Goal: Transaction & Acquisition: Purchase product/service

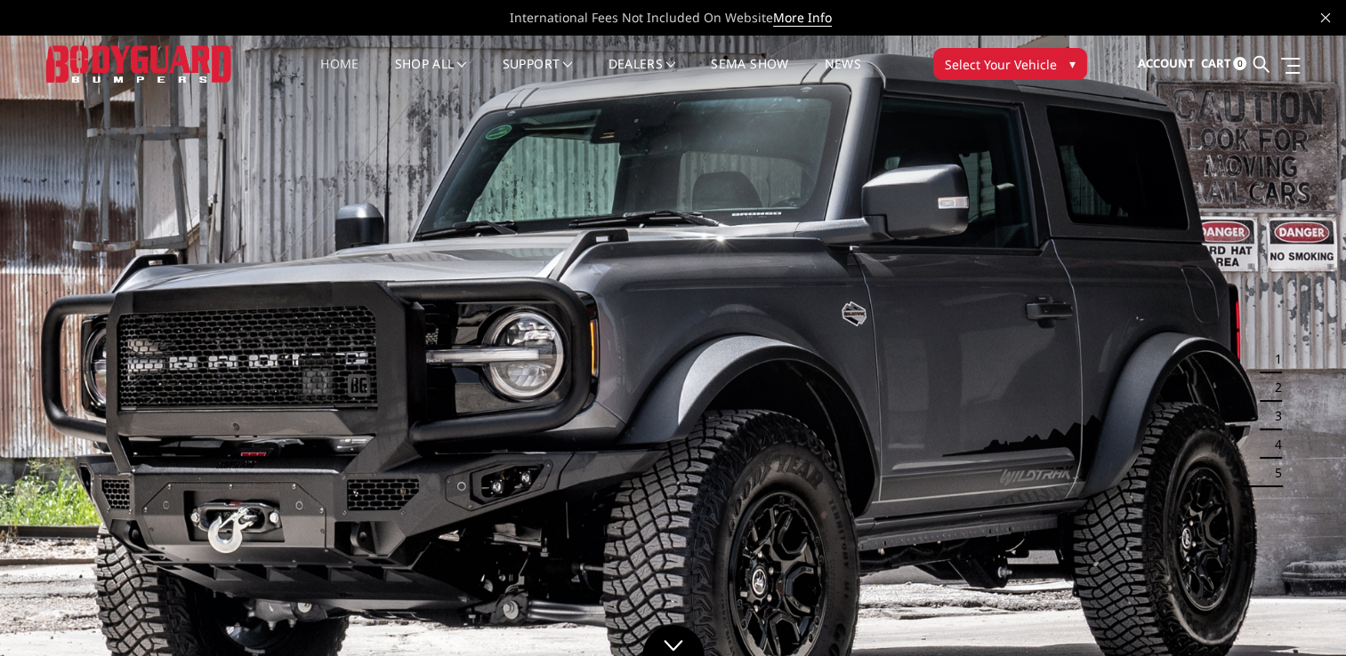
click at [976, 69] on span "Select Your Vehicle" at bounding box center [1001, 64] width 112 height 19
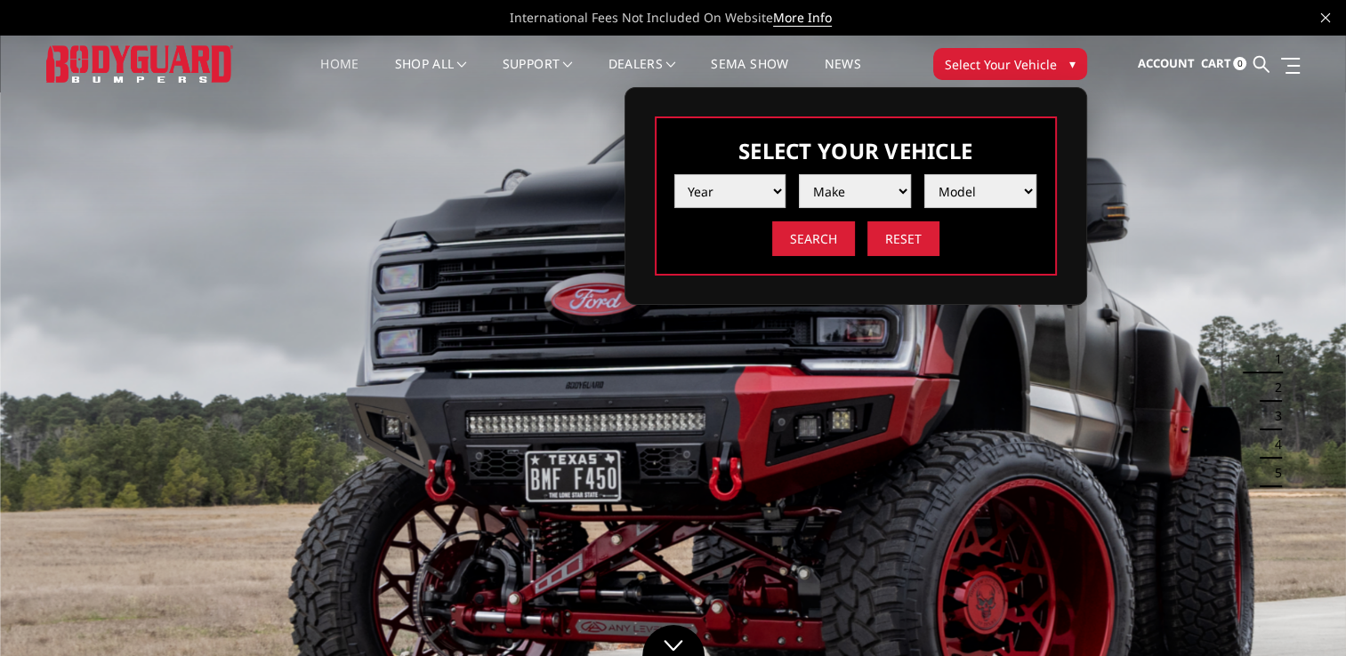
click at [775, 187] on select "Year 2025 2024 2023 2022 2021 2020 2019 2018 2017 2016 2015 2014 2013 2012 2011…" at bounding box center [730, 191] width 112 height 34
select select "yr_2025"
click at [674, 174] on select "Year 2025 2024 2023 2022 2021 2020 2019 2018 2017 2016 2015 2014 2013 2012 2011…" at bounding box center [730, 191] width 112 height 34
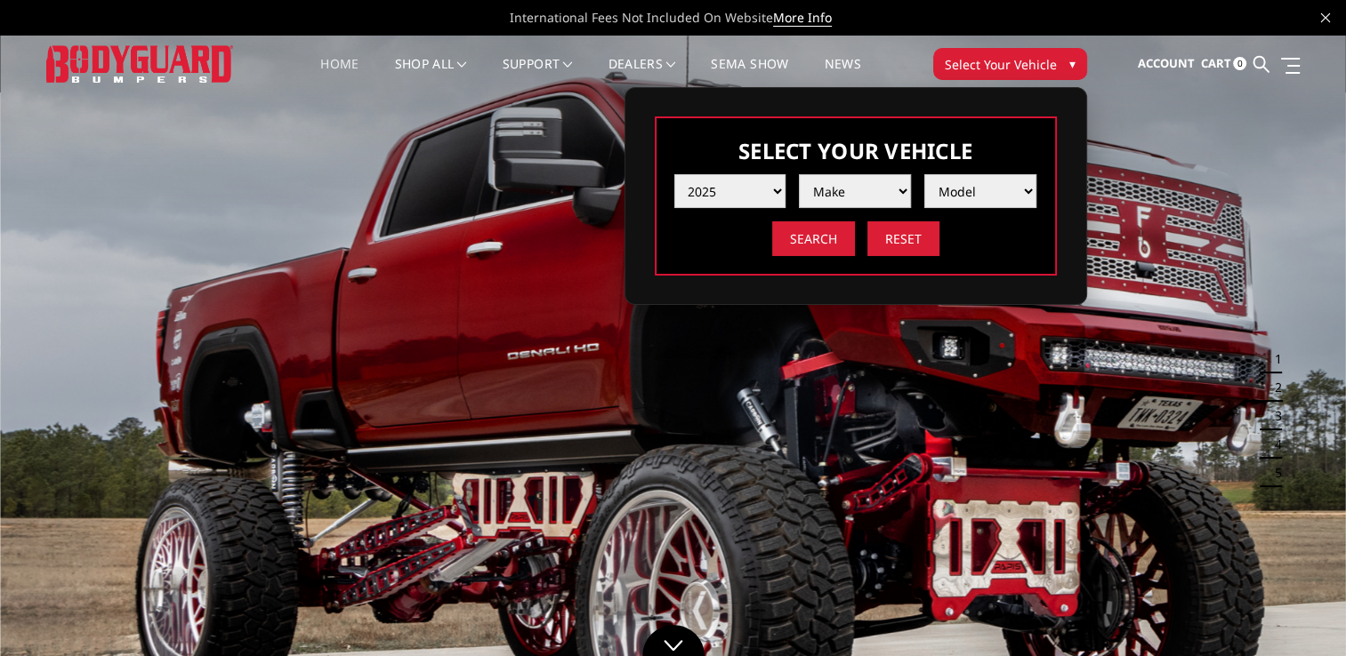
click at [900, 184] on select "Make Chevrolet Ford GMC Ram Toyota" at bounding box center [855, 191] width 112 height 34
select select "mk_chevrolet"
click at [799, 174] on select "Make Chevrolet Ford GMC Ram Toyota" at bounding box center [855, 191] width 112 height 34
click at [1026, 187] on select "Model Silverado 1500 Silverado 2500 / 3500 Silverado 4500 / 5500 / 6500" at bounding box center [980, 191] width 112 height 34
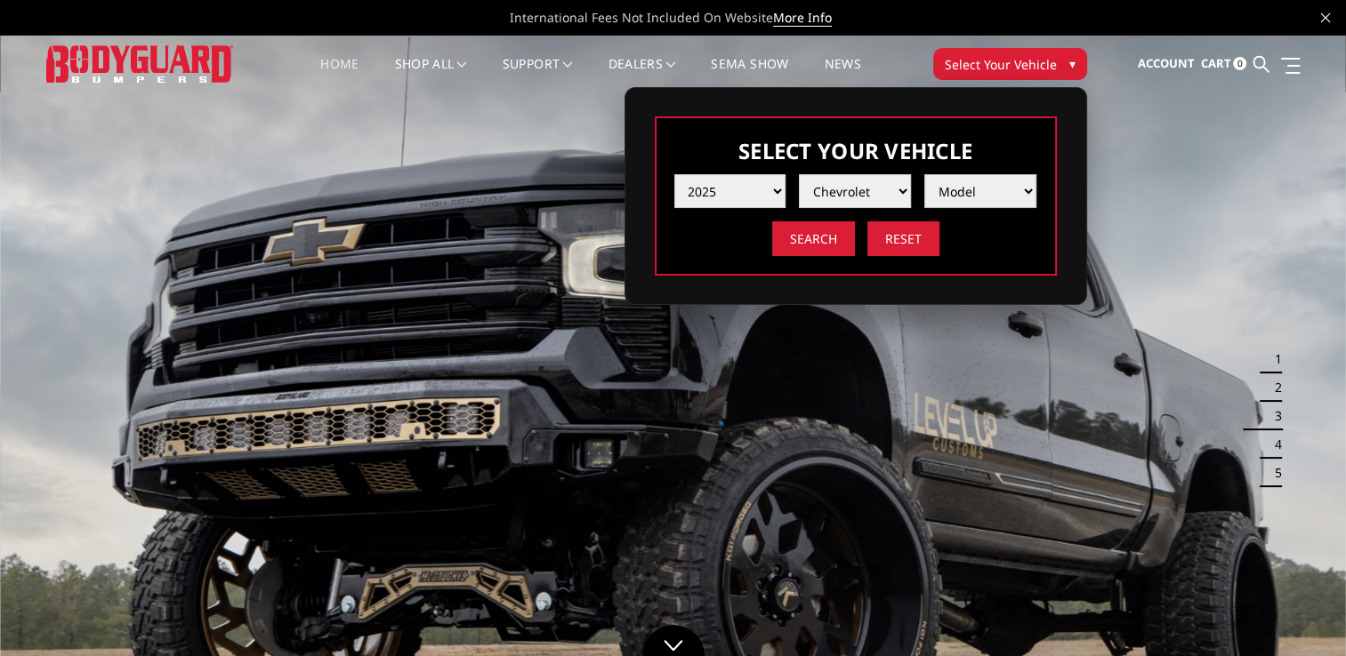
select select "md_silverado-2500-3500"
click at [924, 174] on select "Model Silverado 1500 Silverado 2500 / 3500 Silverado 4500 / 5500 / 6500" at bounding box center [980, 191] width 112 height 34
click at [818, 247] on input "Search" at bounding box center [813, 238] width 83 height 35
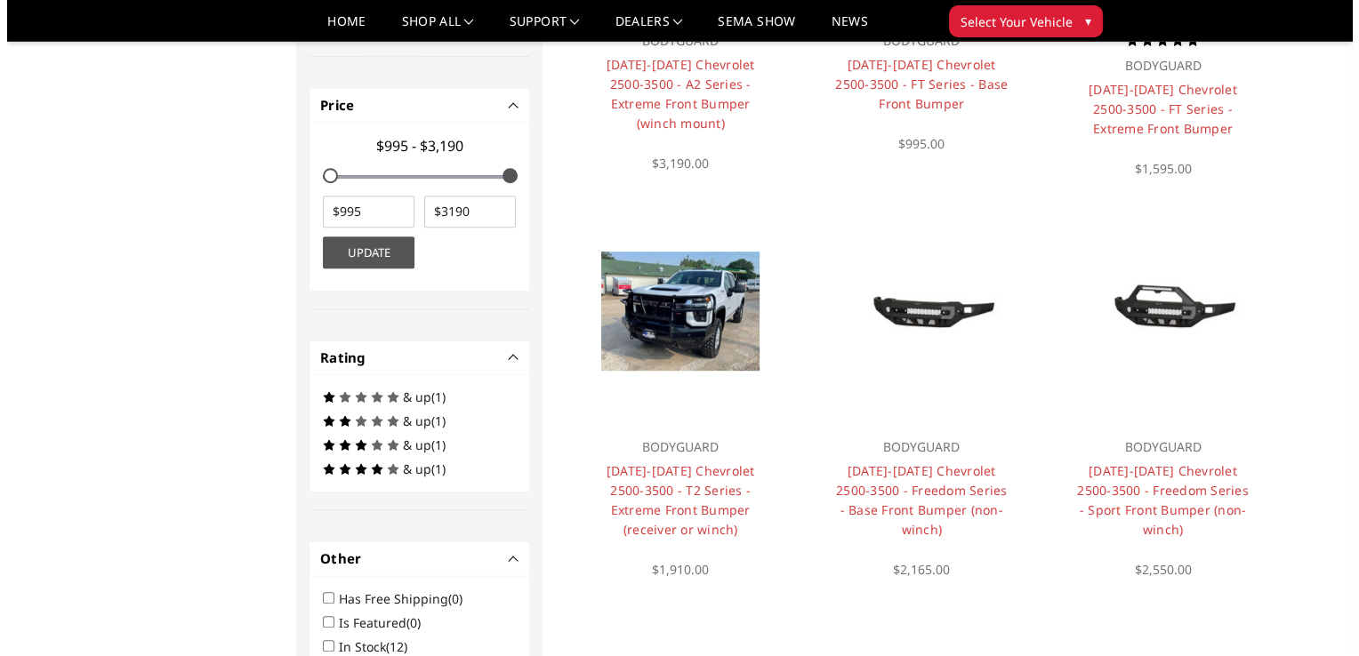
scroll to position [793, 0]
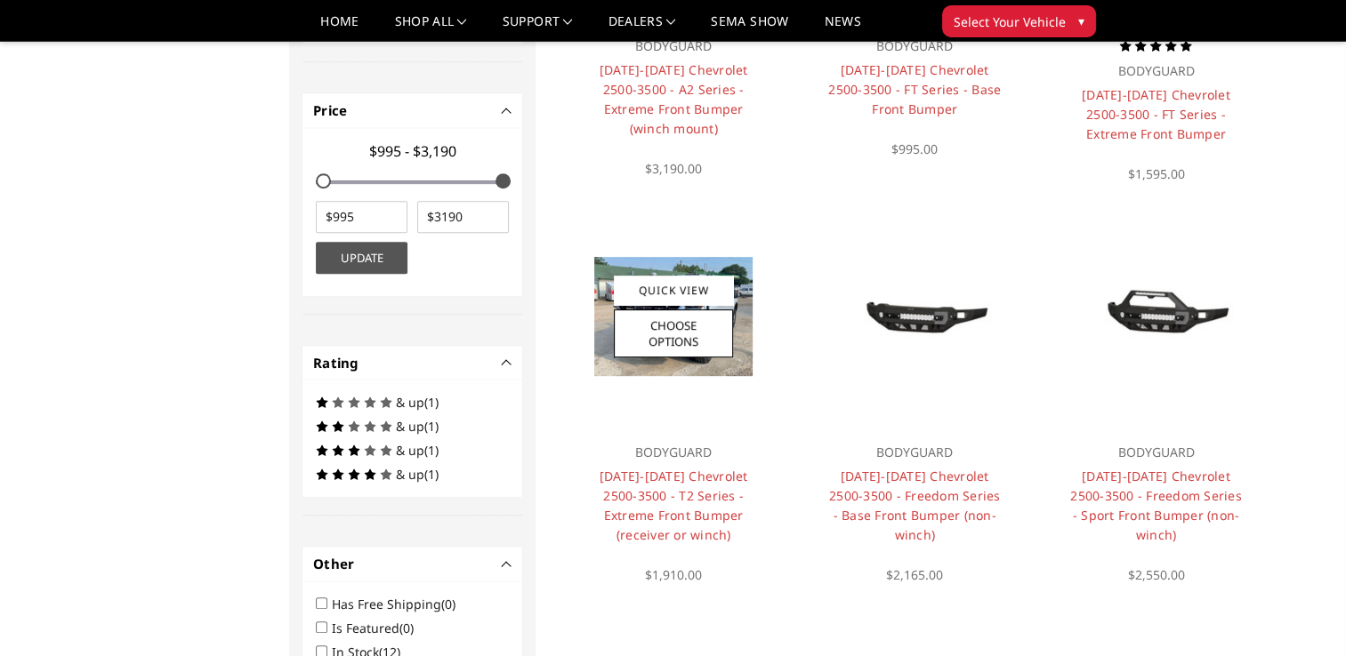
click at [672, 308] on div "Quick View Choose Options" at bounding box center [673, 317] width 119 height 82
click at [667, 294] on link "Quick View" at bounding box center [673, 290] width 119 height 29
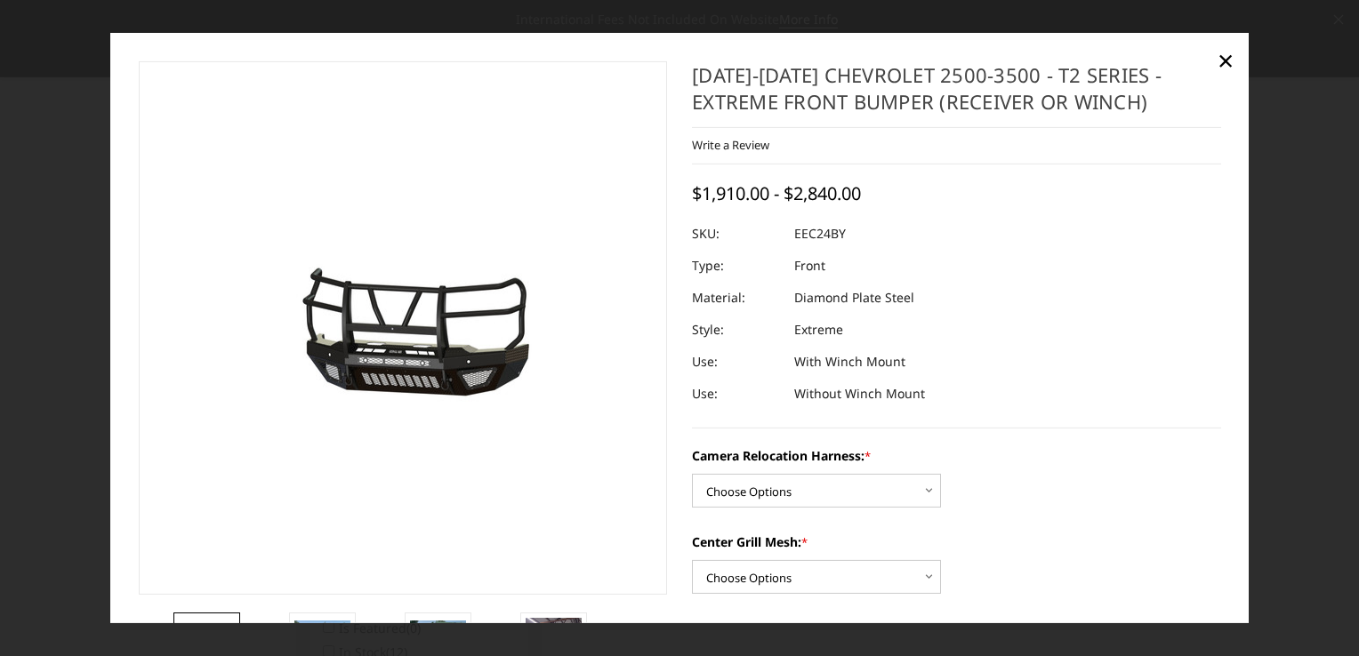
drag, startPoint x: 1252, startPoint y: 205, endPoint x: 1260, endPoint y: 283, distance: 78.6
click at [1260, 283] on div at bounding box center [679, 328] width 1359 height 656
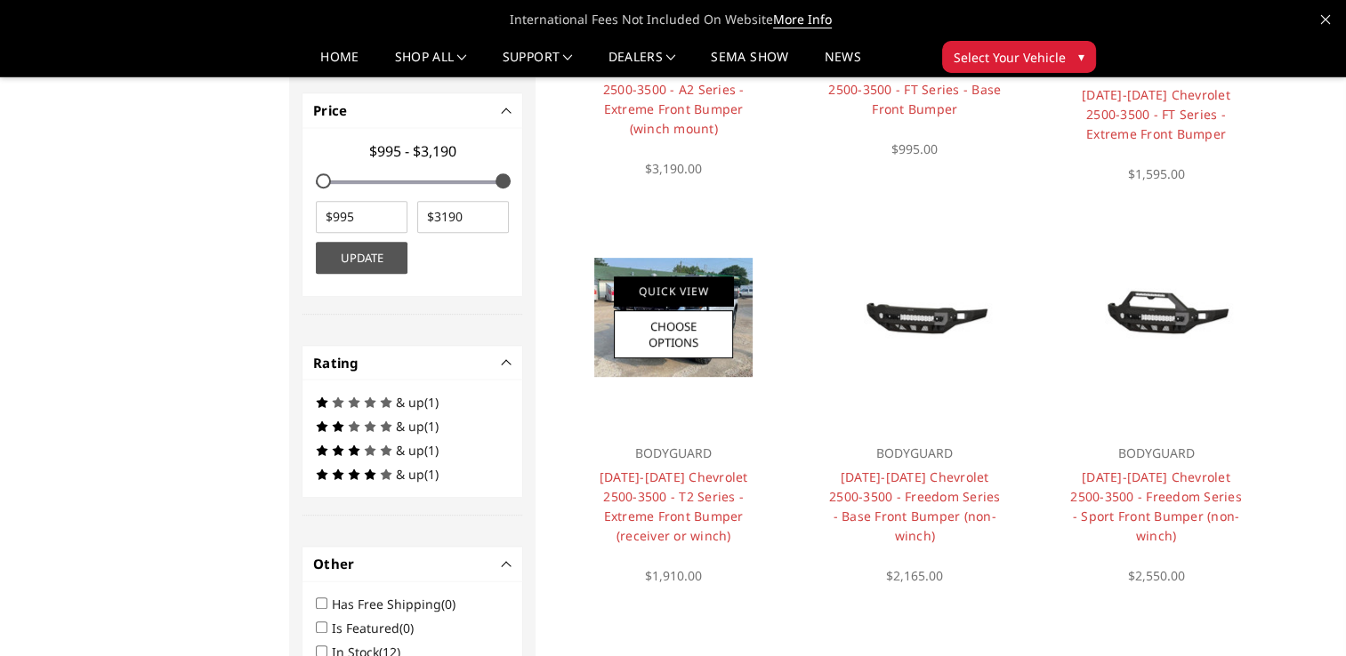
click at [667, 294] on link "Quick View" at bounding box center [673, 291] width 119 height 29
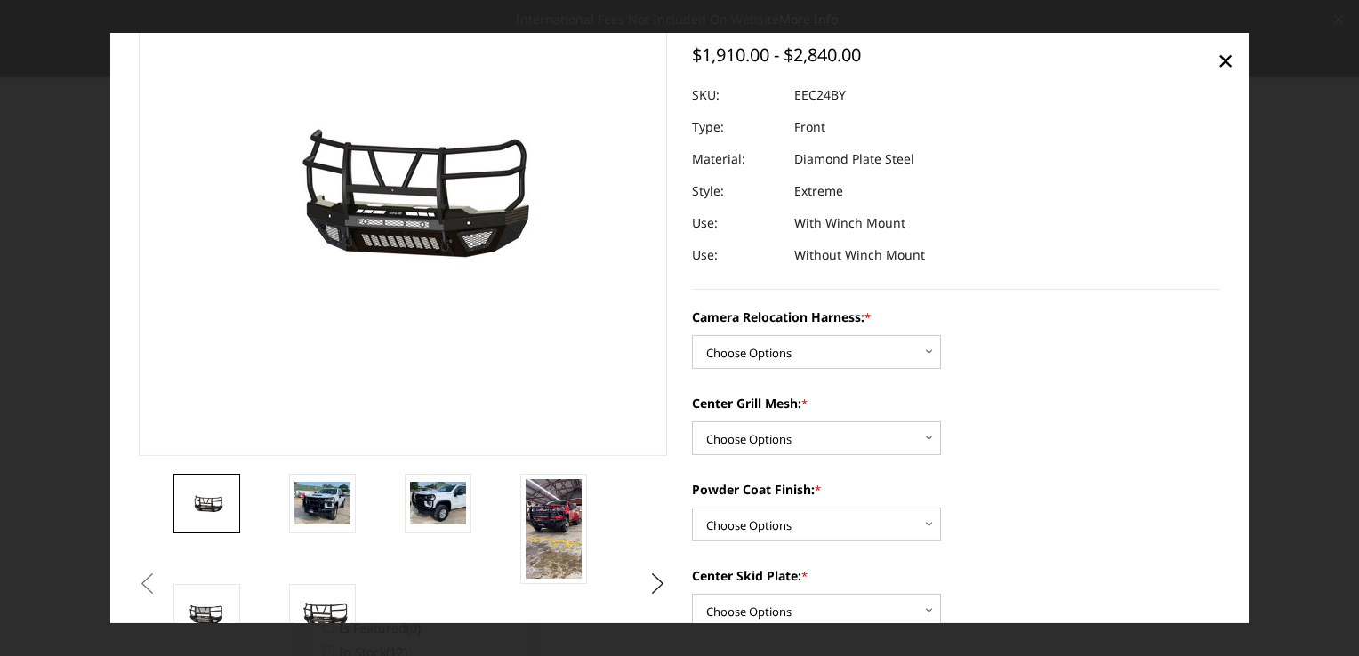
scroll to position [237, 0]
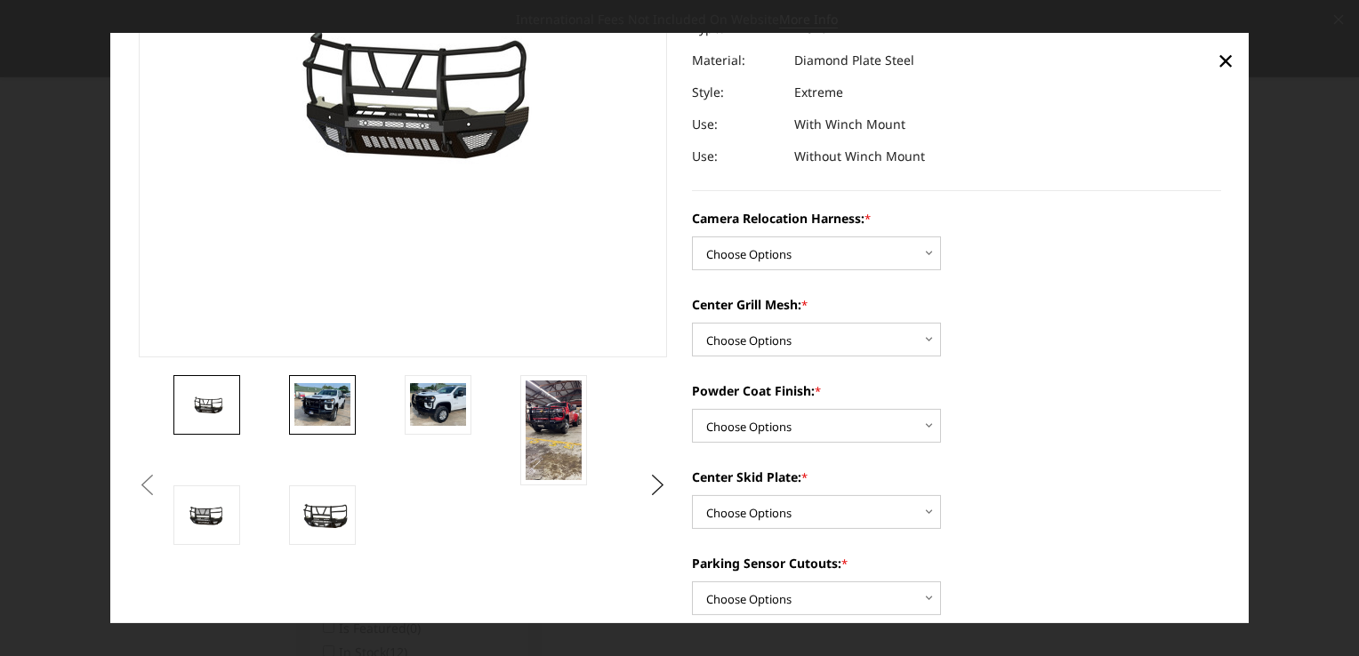
click at [314, 401] on img at bounding box center [322, 404] width 56 height 42
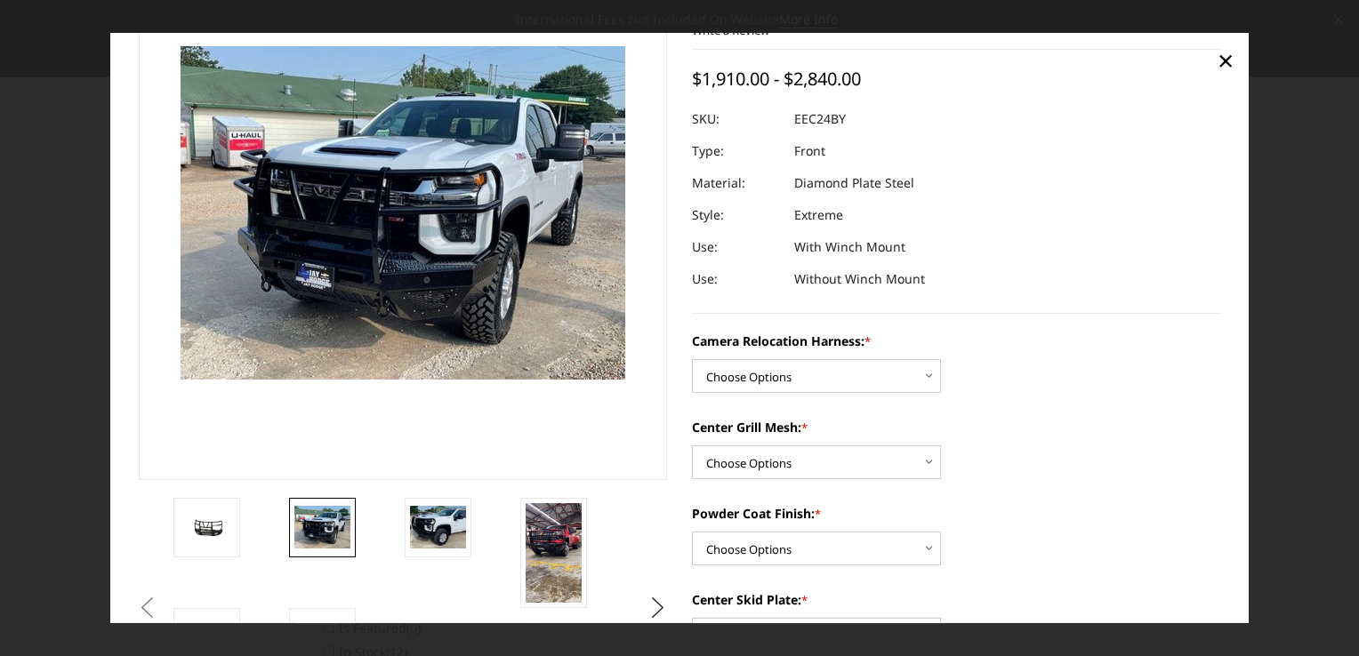
scroll to position [136, 0]
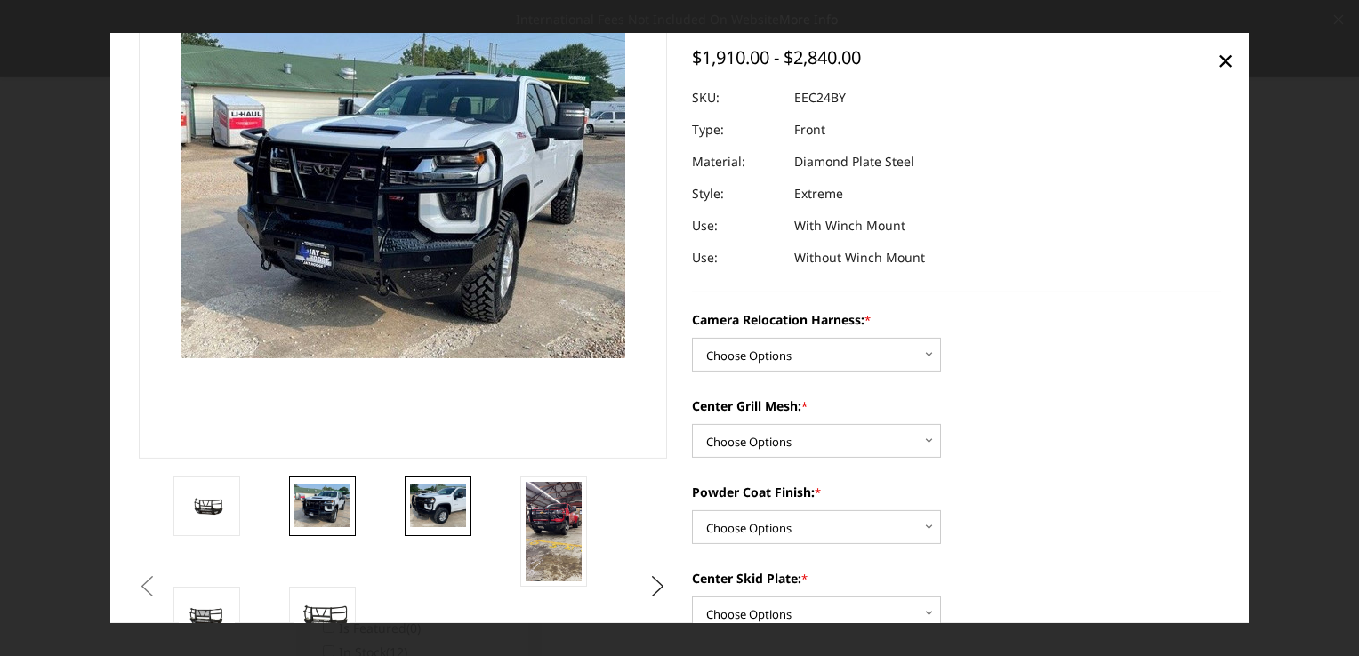
click at [425, 503] on img at bounding box center [438, 506] width 56 height 42
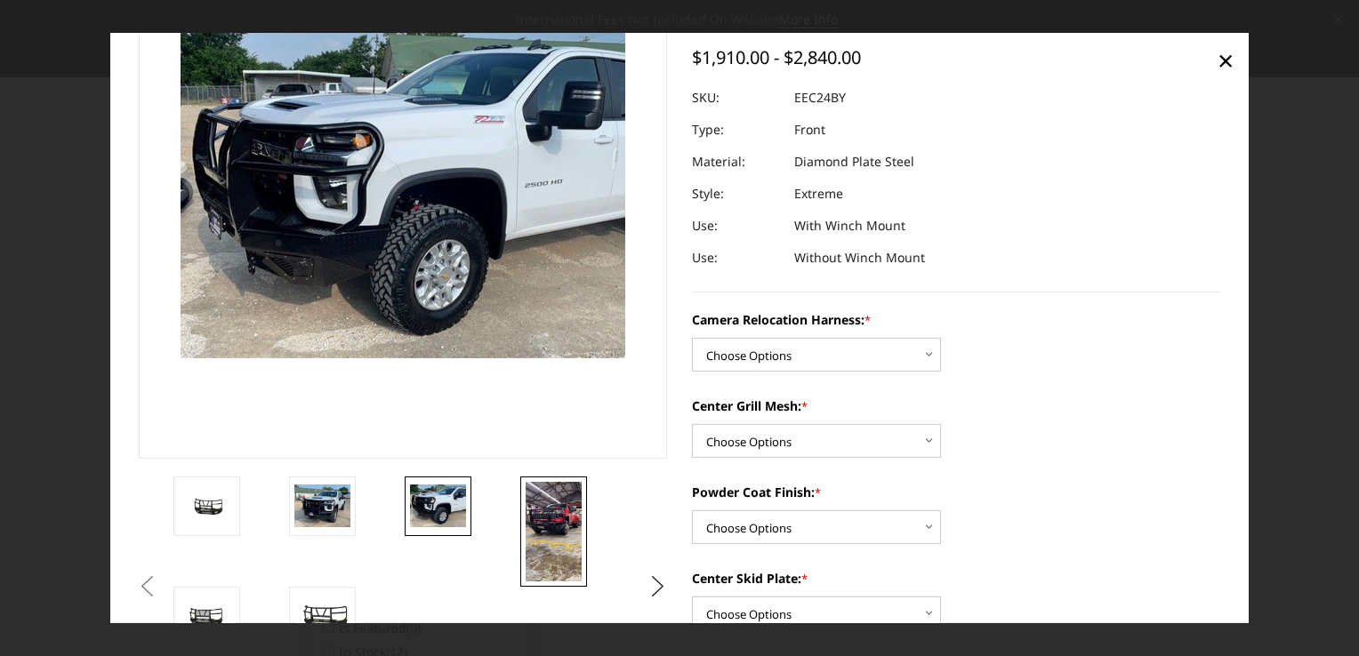
click at [543, 511] on img at bounding box center [554, 531] width 56 height 100
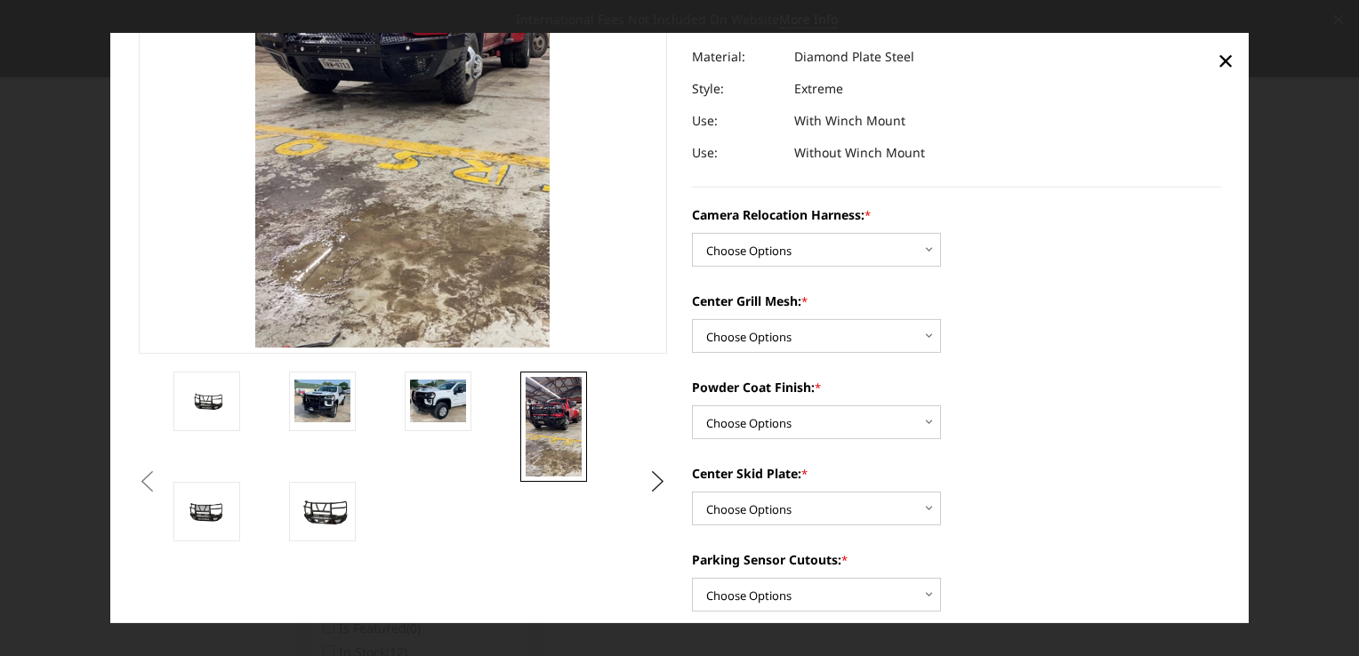
scroll to position [243, 0]
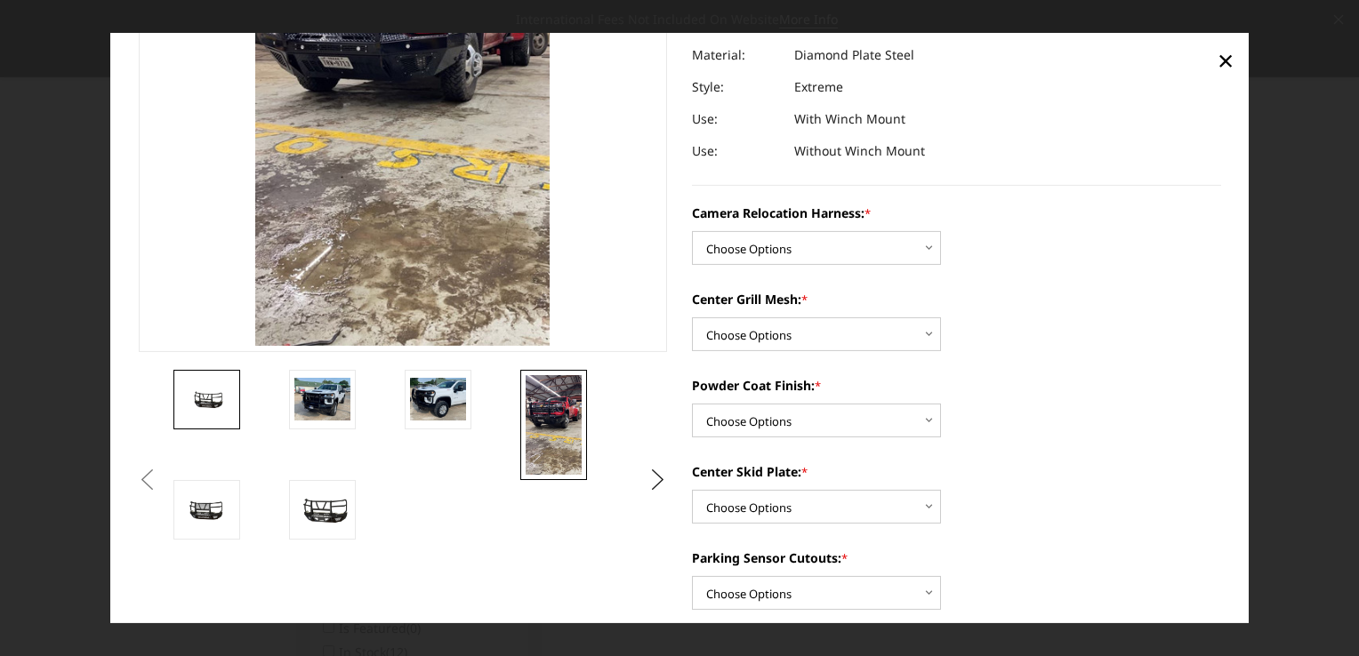
click at [205, 398] on img at bounding box center [207, 399] width 56 height 26
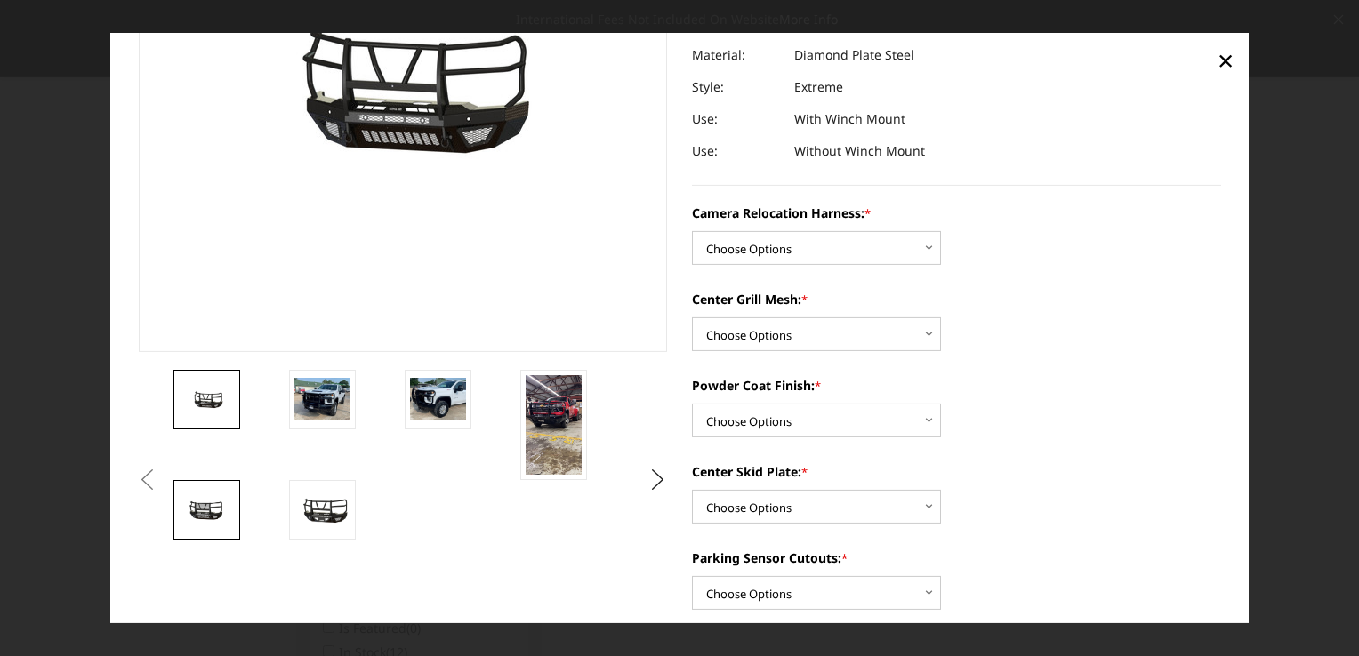
click at [203, 508] on img at bounding box center [207, 509] width 56 height 29
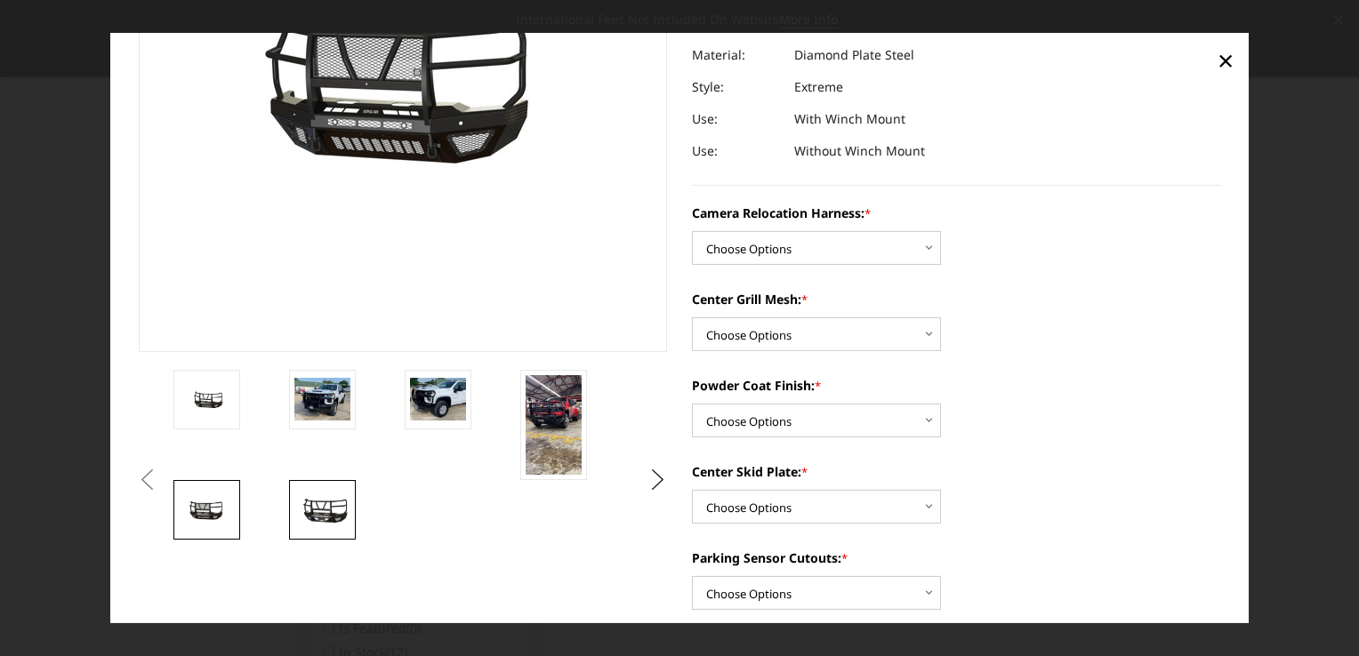
click at [311, 504] on img at bounding box center [322, 510] width 56 height 31
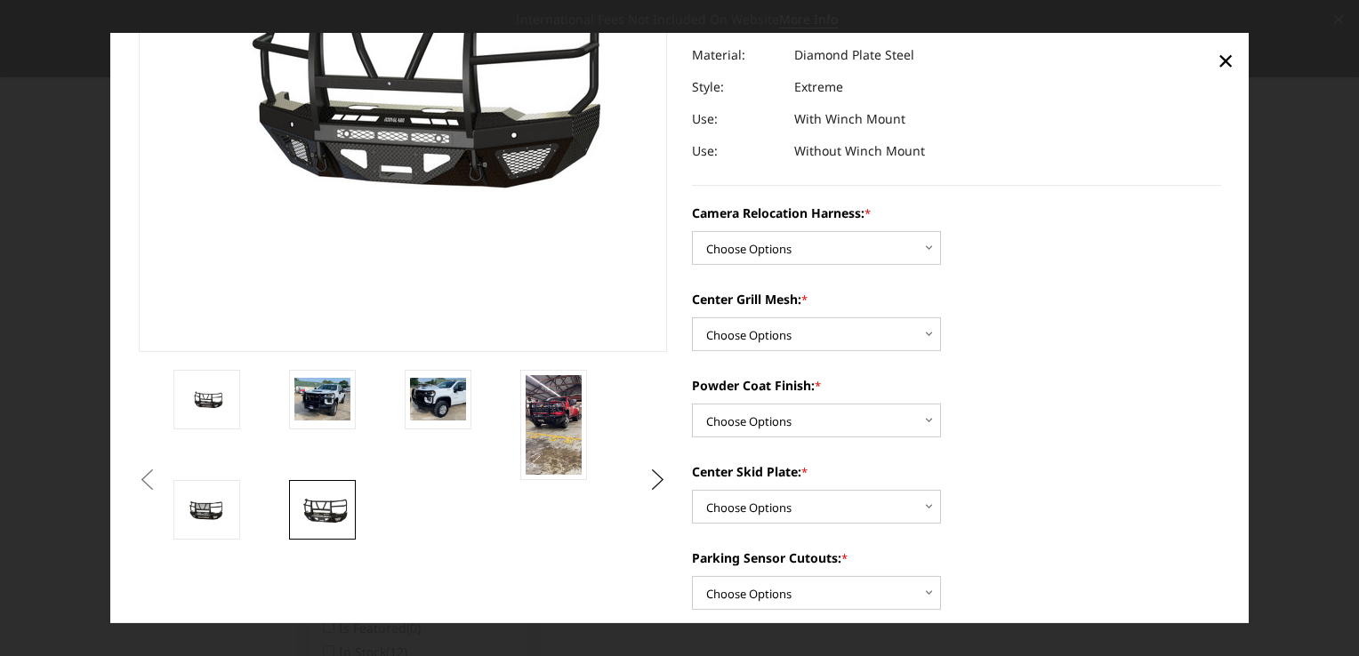
scroll to position [235, 0]
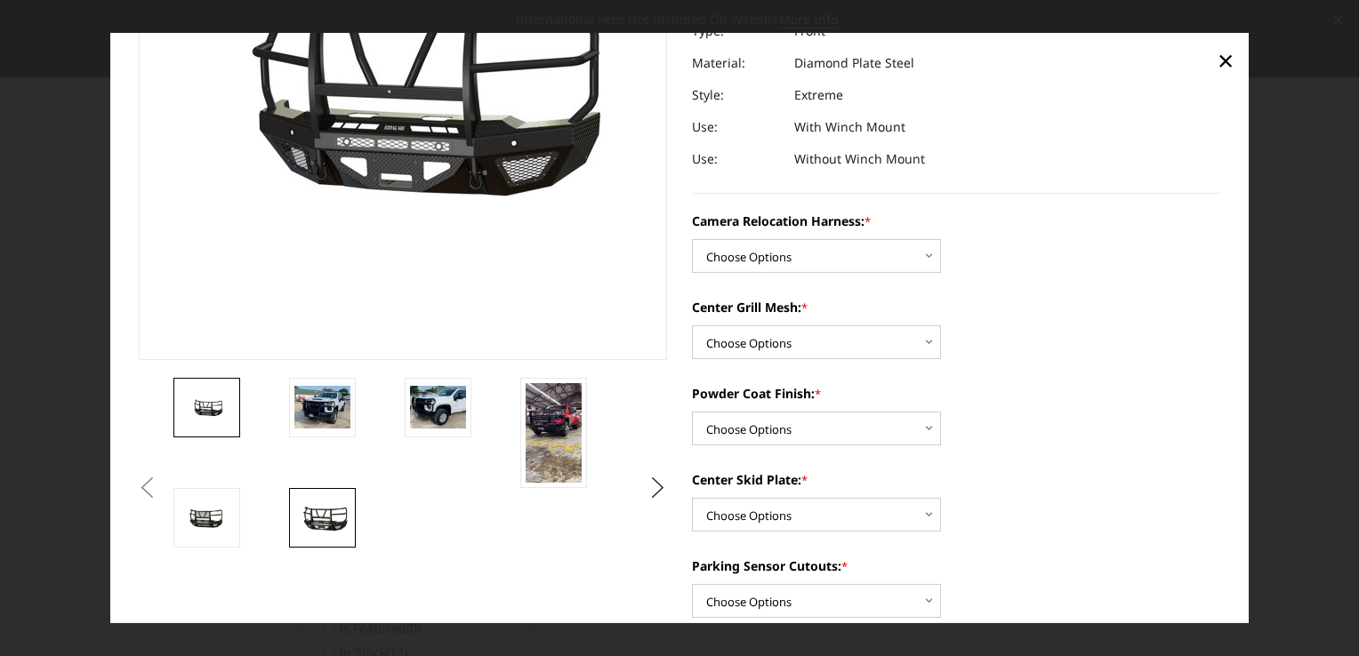
click at [209, 409] on img at bounding box center [207, 407] width 56 height 26
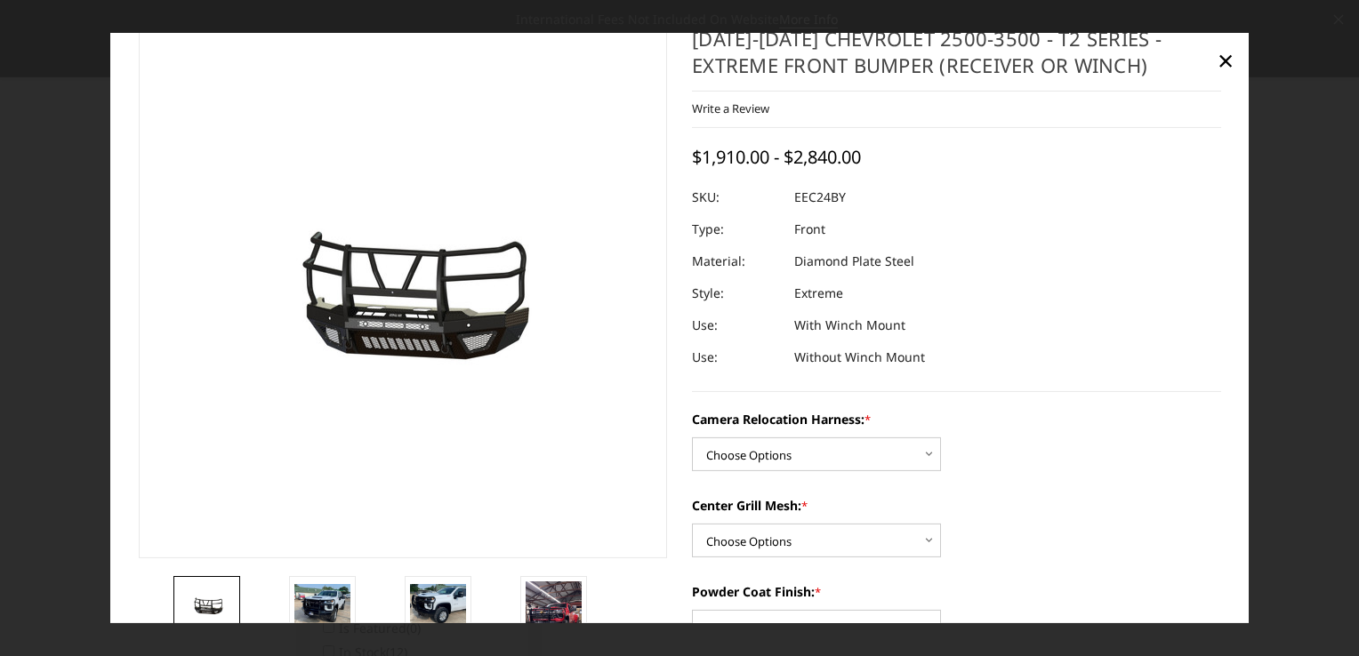
scroll to position [0, 0]
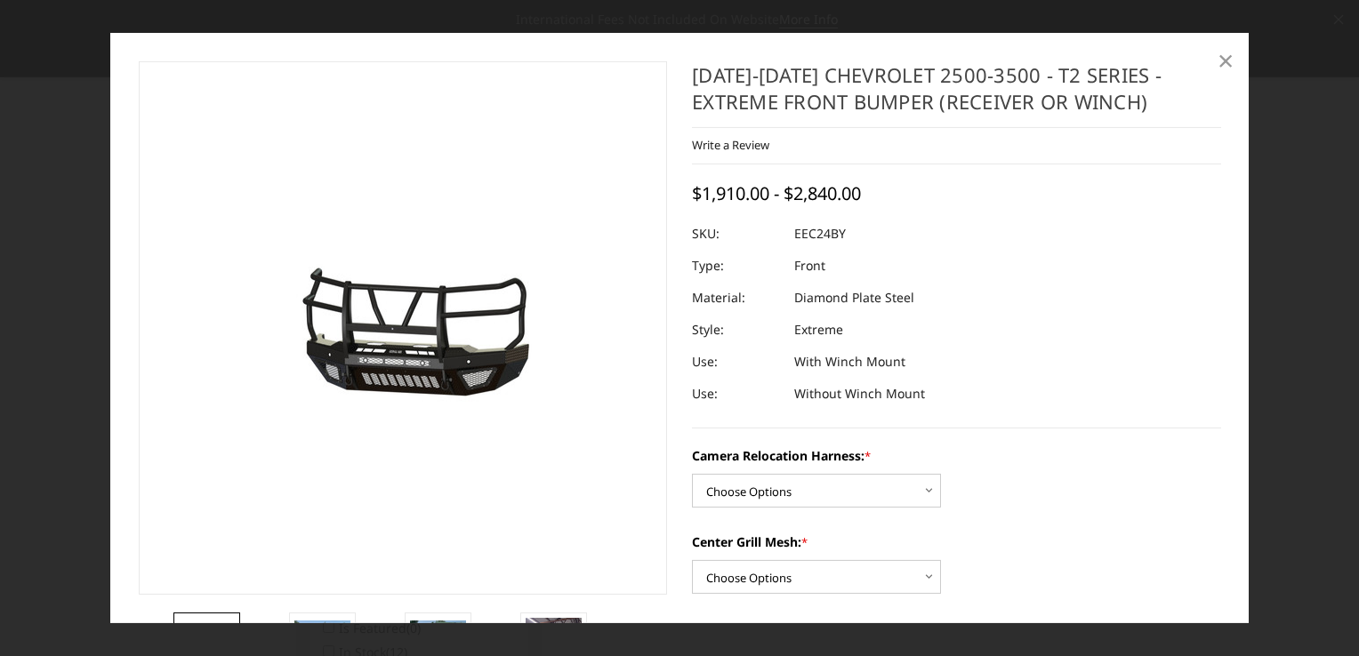
click at [1218, 58] on span "×" at bounding box center [1226, 60] width 16 height 38
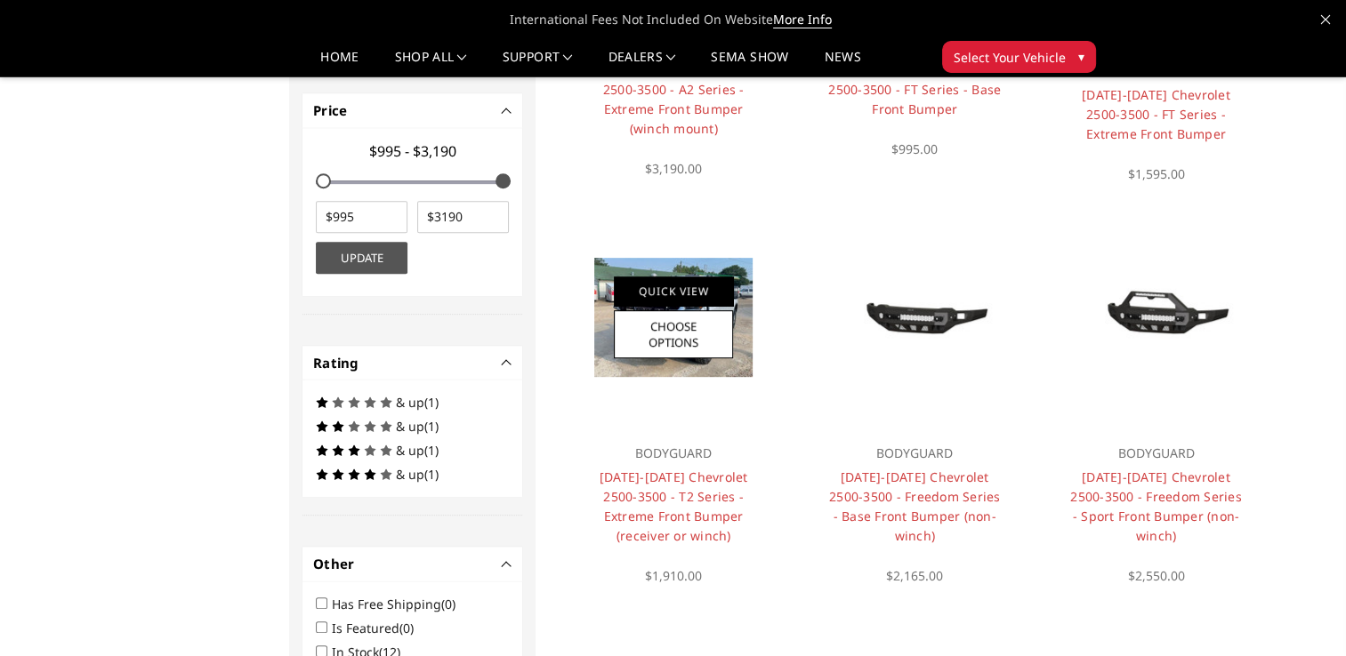
click at [672, 286] on link "Quick View" at bounding box center [673, 291] width 119 height 29
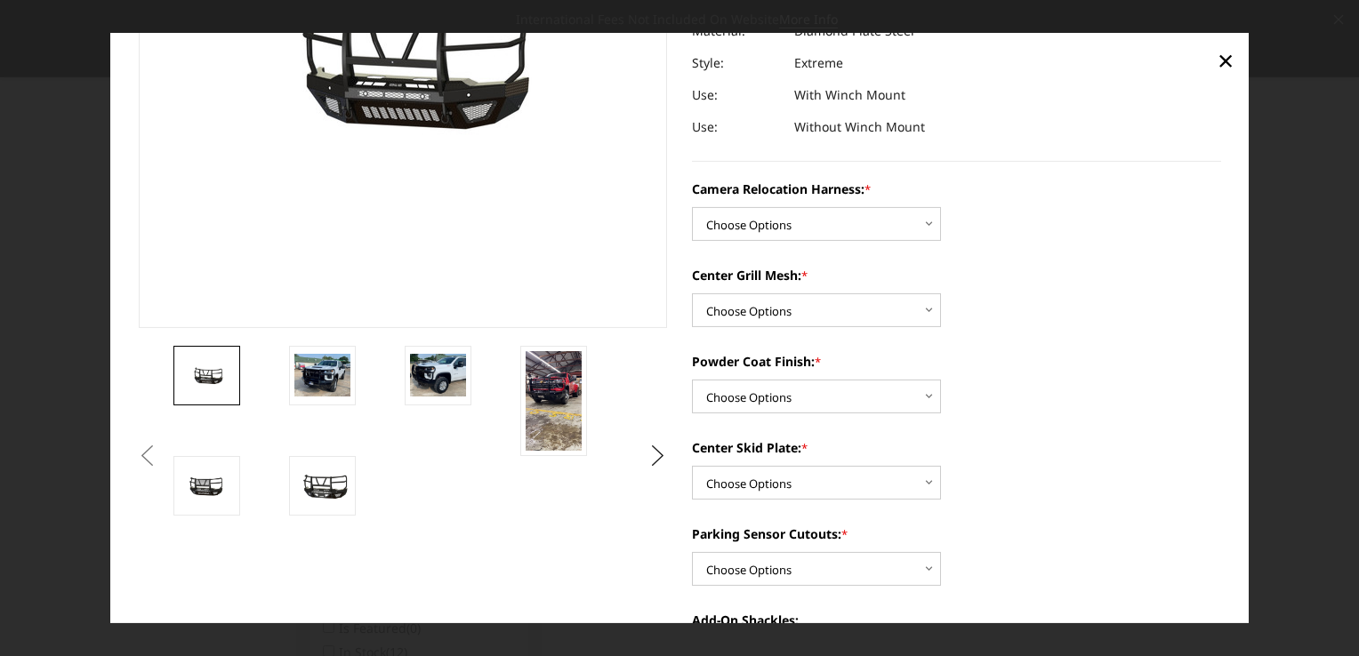
scroll to position [309, 0]
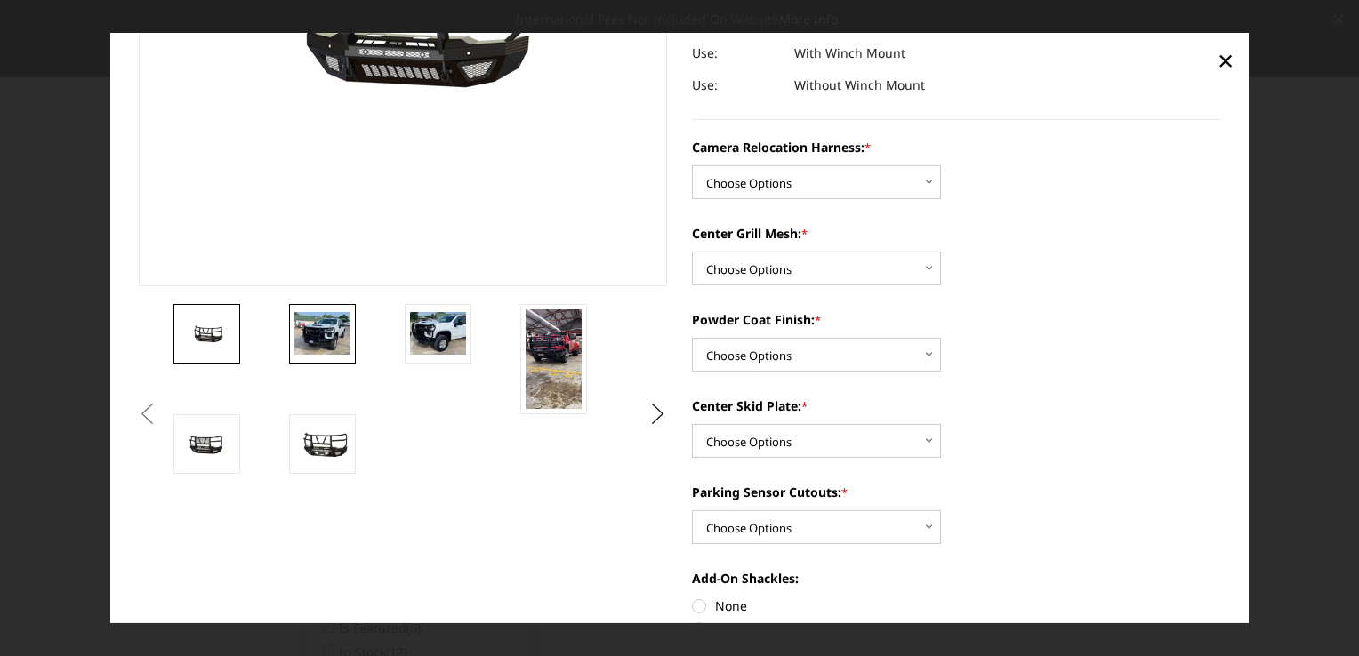
click at [318, 337] on img at bounding box center [322, 333] width 56 height 42
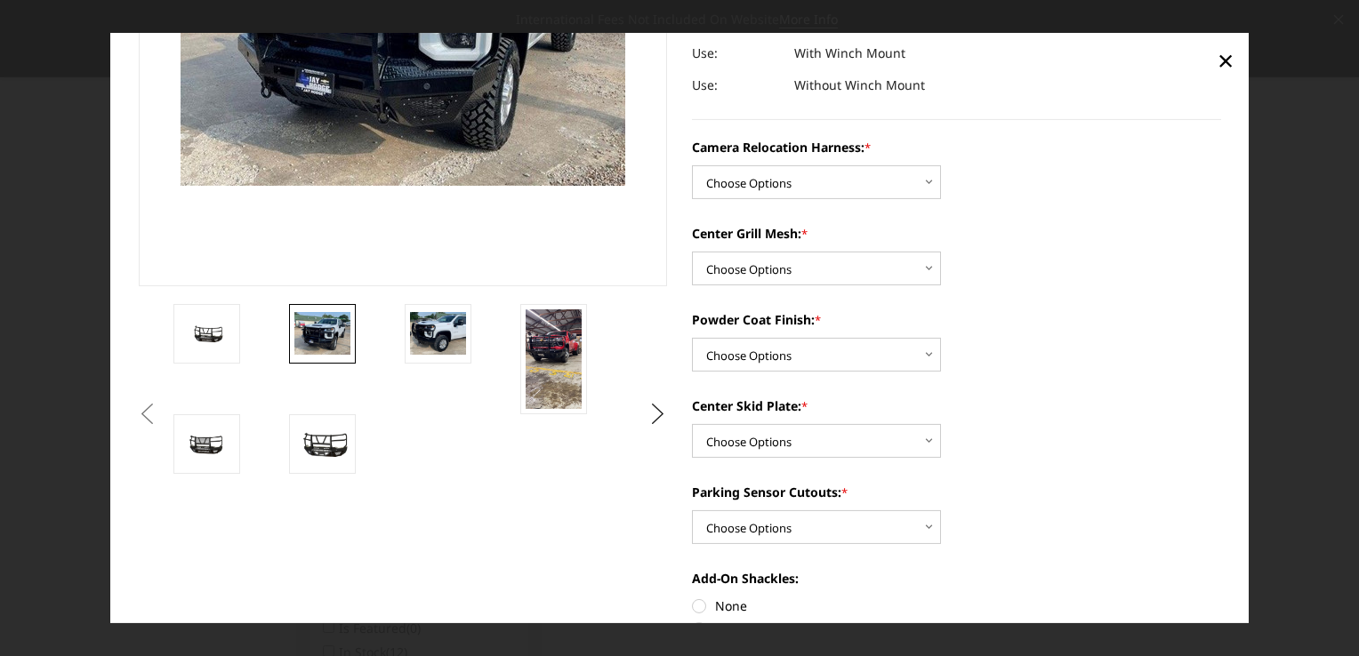
scroll to position [133, 0]
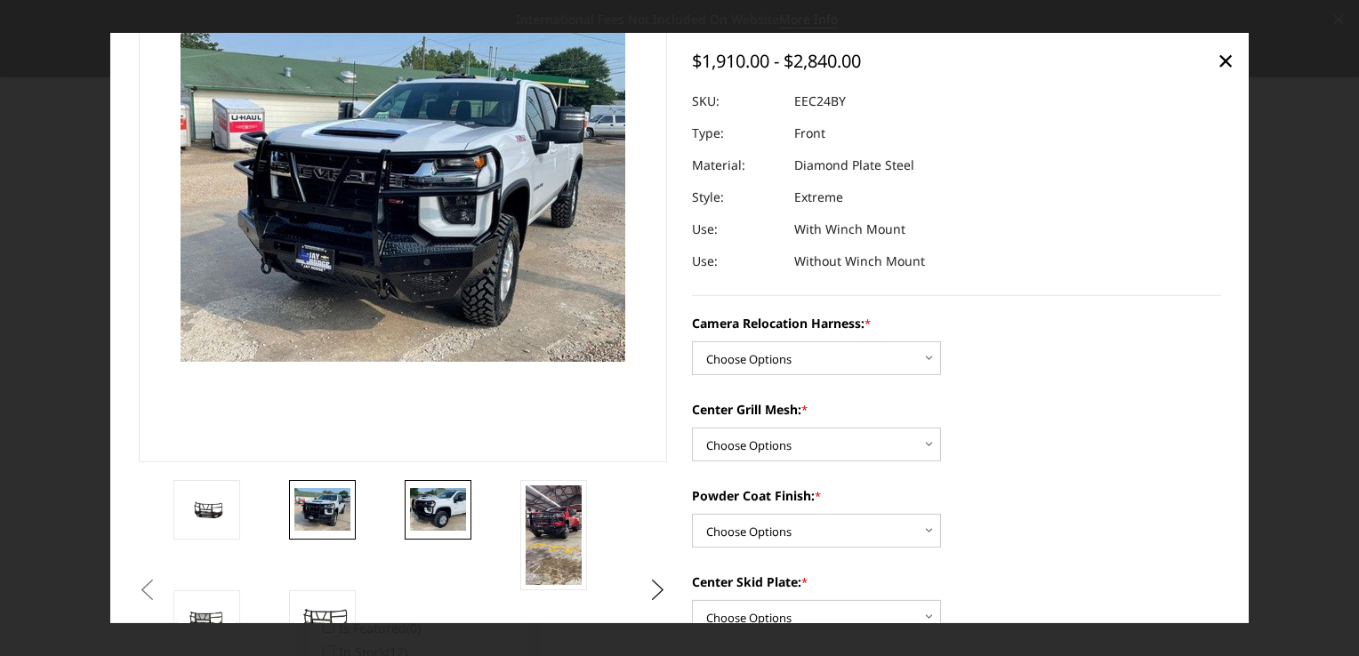
click at [432, 514] on img at bounding box center [438, 509] width 56 height 42
